Goal: Task Accomplishment & Management: Manage account settings

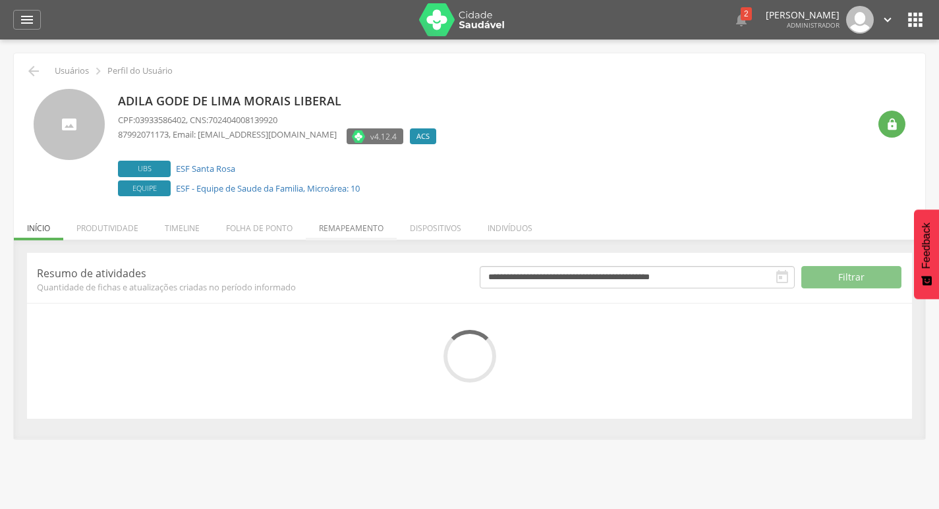
click at [326, 227] on li "Remapeamento" at bounding box center [351, 225] width 91 height 31
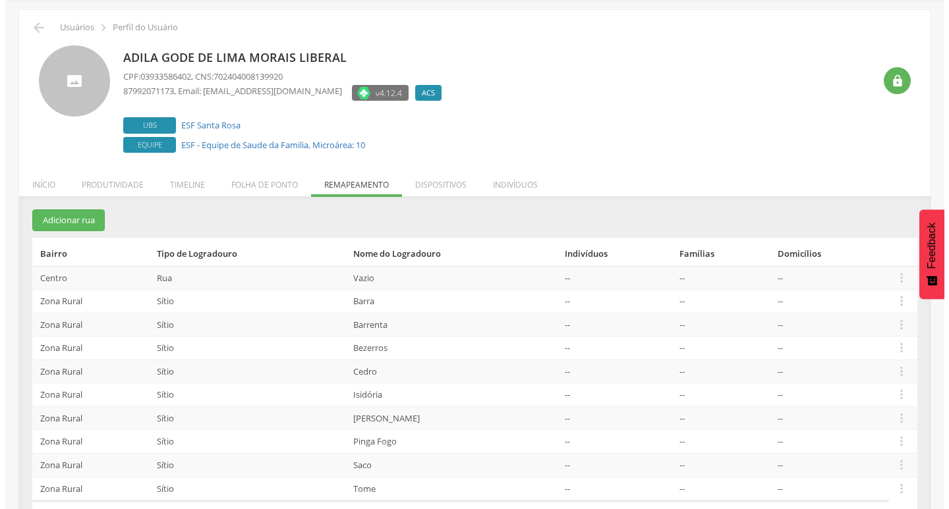
scroll to position [66, 0]
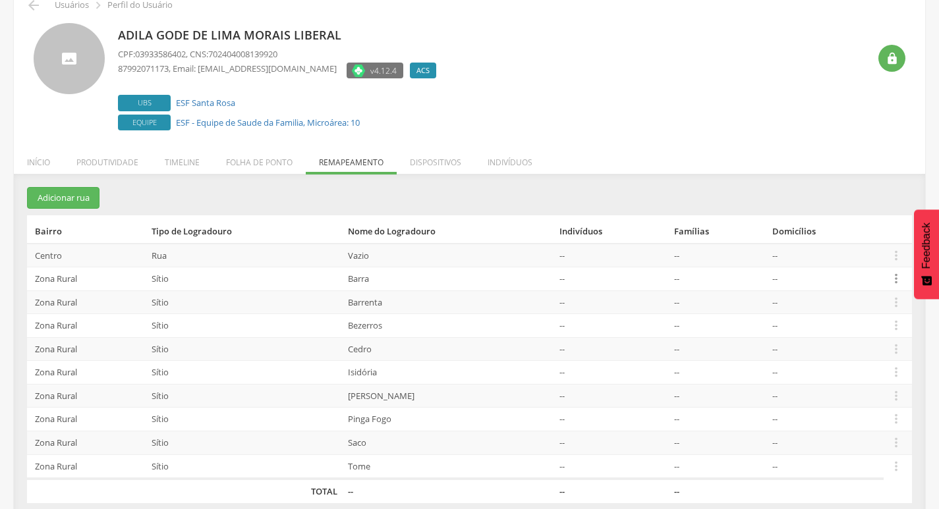
click at [897, 282] on icon "" at bounding box center [896, 279] width 14 height 14
click at [875, 260] on link "Desvincular ACS" at bounding box center [851, 258] width 104 height 16
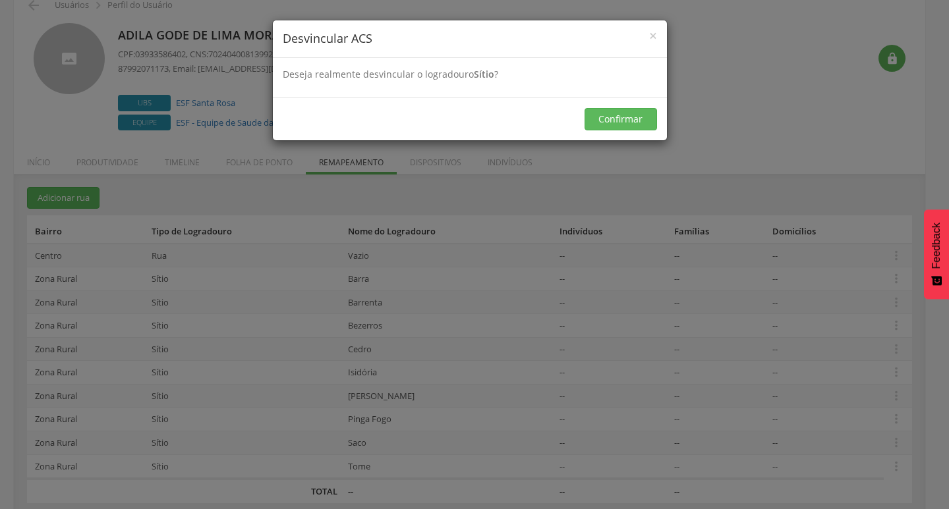
click at [602, 167] on div "× Desvincular ACS Deseja realmente desvincular o logradouro Sítio ? O ACS perde…" at bounding box center [474, 254] width 949 height 509
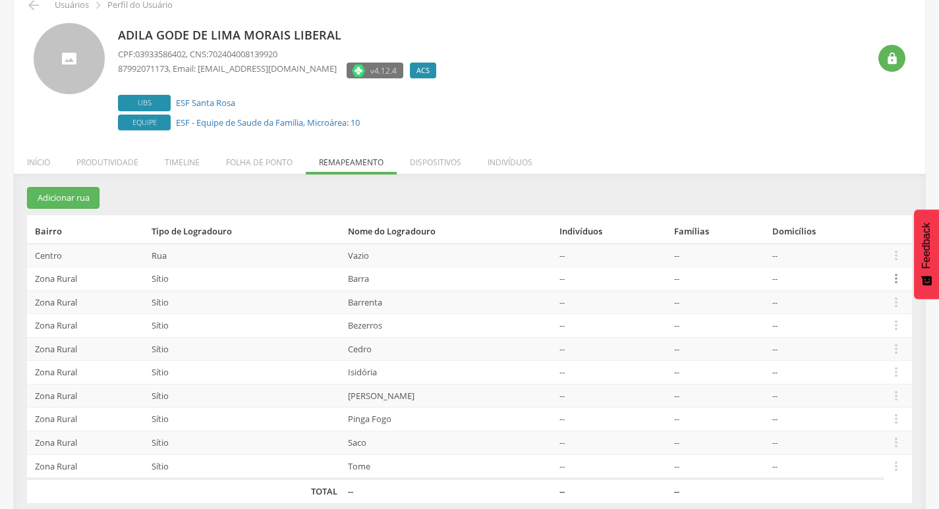
click at [895, 277] on icon "" at bounding box center [896, 279] width 14 height 14
click at [885, 260] on link "Desvincular ACS" at bounding box center [851, 258] width 104 height 16
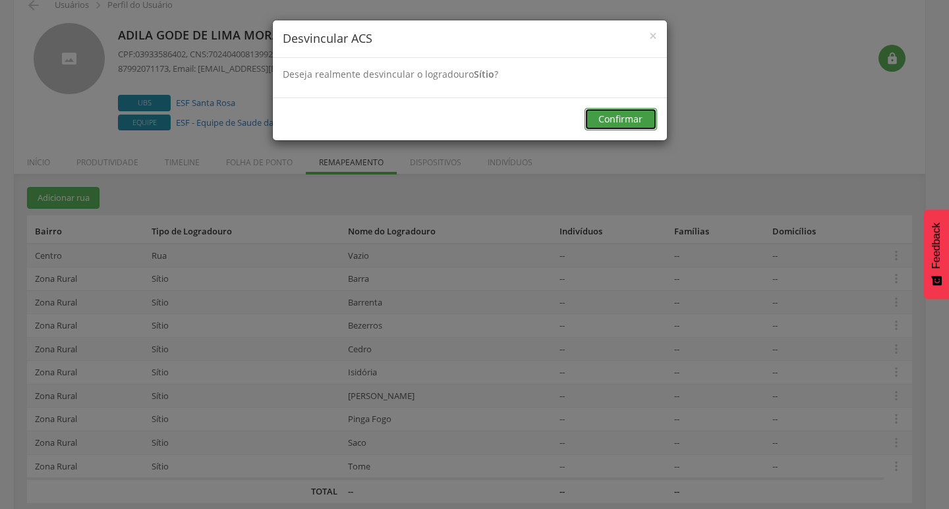
click at [606, 129] on button "Confirmar" at bounding box center [621, 119] width 72 height 22
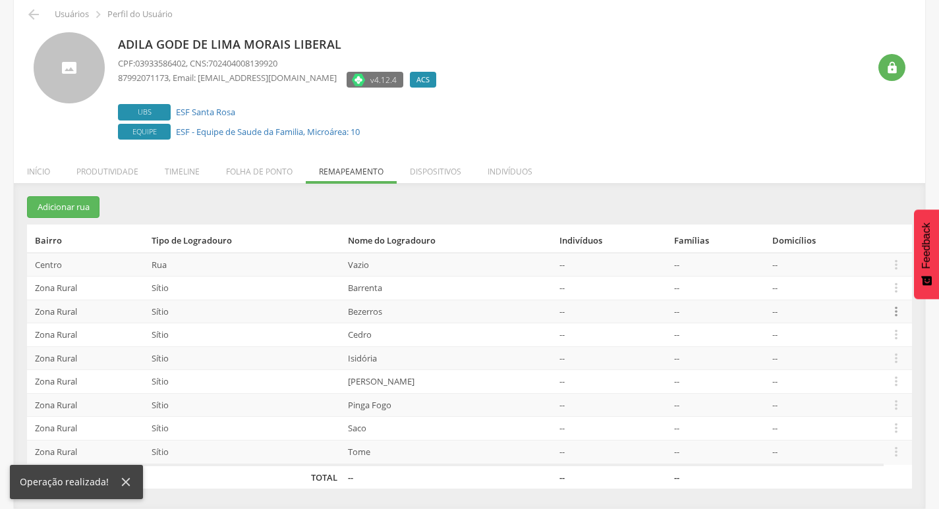
click at [890, 312] on icon "" at bounding box center [896, 311] width 14 height 14
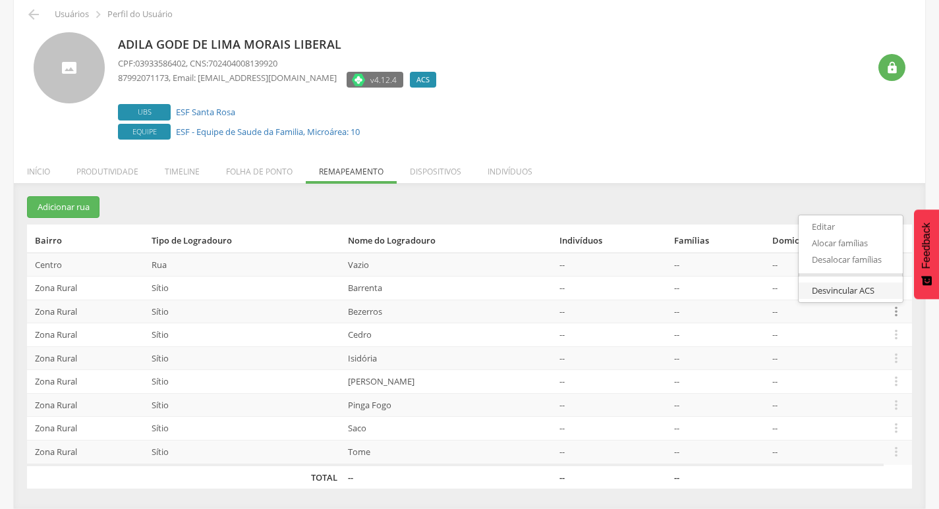
click at [869, 285] on link "Desvincular ACS" at bounding box center [851, 291] width 104 height 16
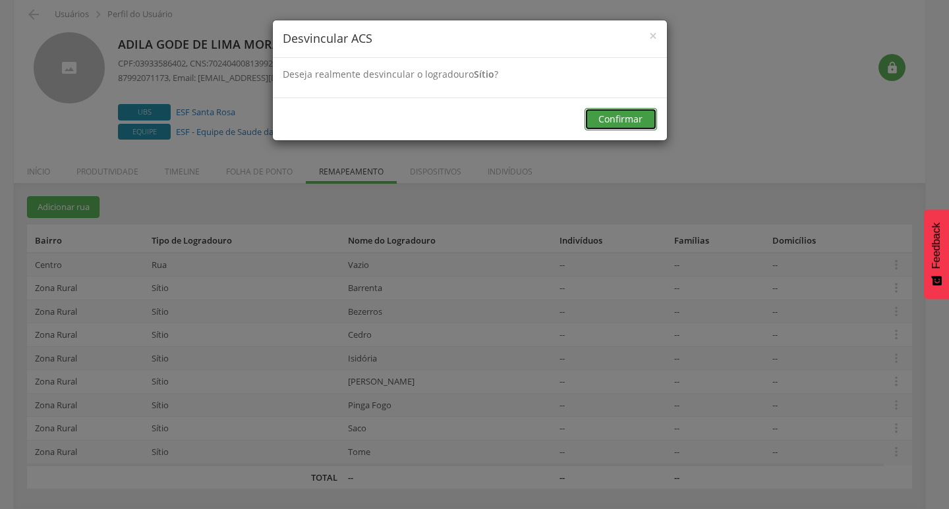
click at [627, 121] on button "Confirmar" at bounding box center [621, 119] width 72 height 22
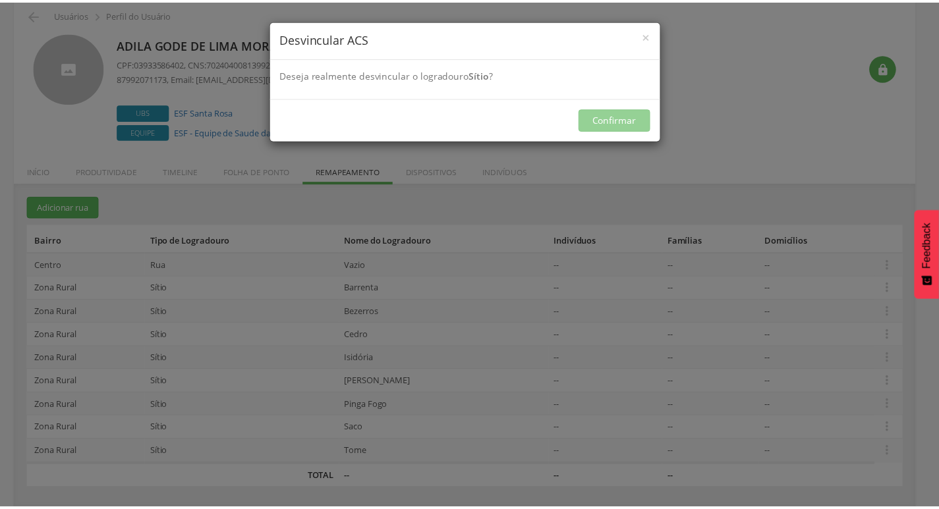
scroll to position [40, 0]
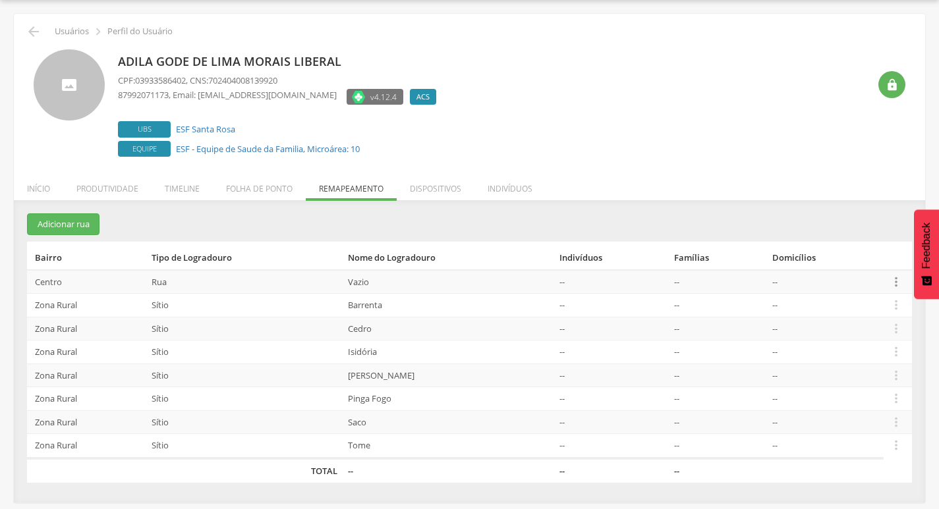
click at [899, 277] on icon "" at bounding box center [896, 282] width 14 height 14
click at [877, 264] on link "Desvincular ACS" at bounding box center [851, 261] width 104 height 16
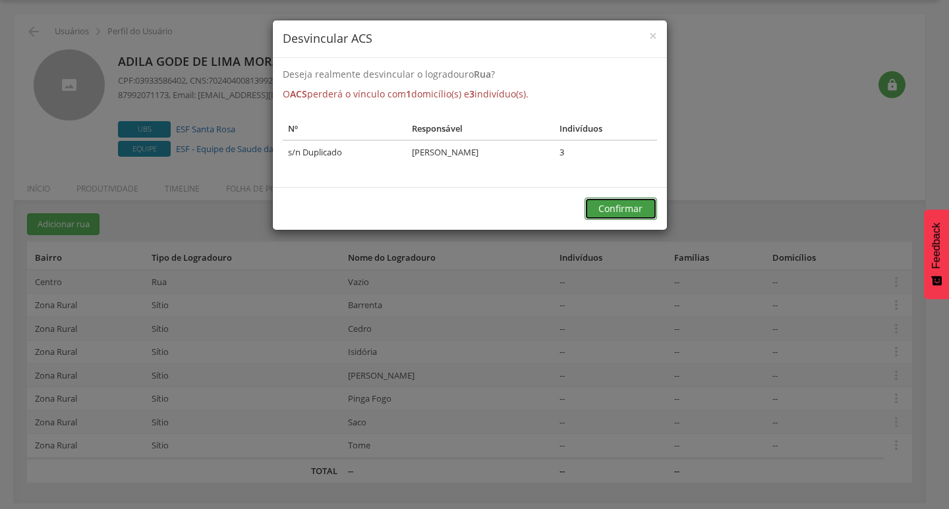
click at [602, 209] on button "Confirmar" at bounding box center [621, 209] width 72 height 22
